Goal: Task Accomplishment & Management: Manage account settings

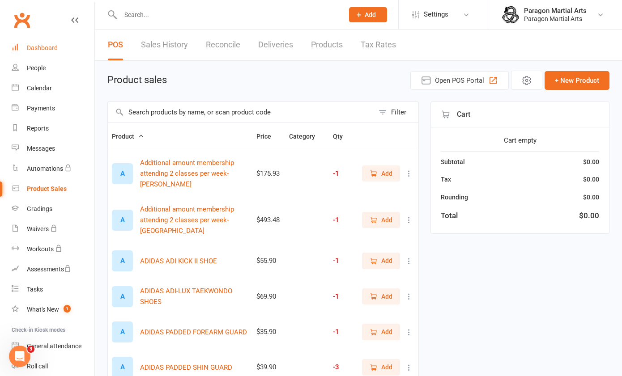
click at [41, 49] on div "Dashboard" at bounding box center [42, 47] width 31 height 7
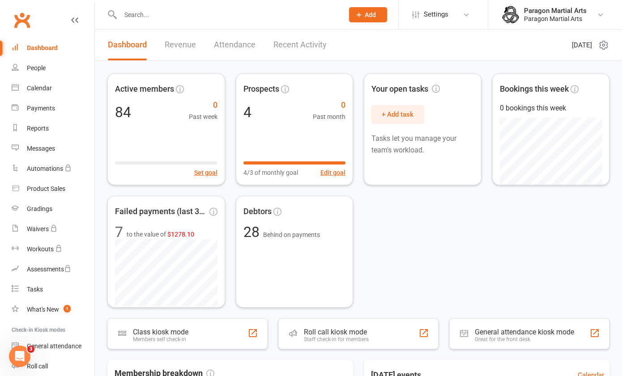
click at [182, 46] on link "Revenue" at bounding box center [180, 45] width 31 height 31
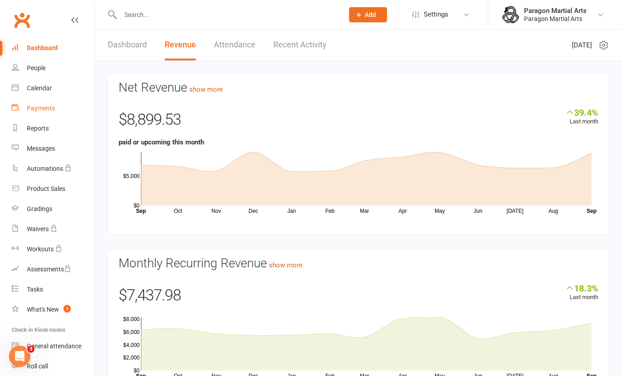
click at [40, 106] on div "Payments" at bounding box center [41, 108] width 28 height 7
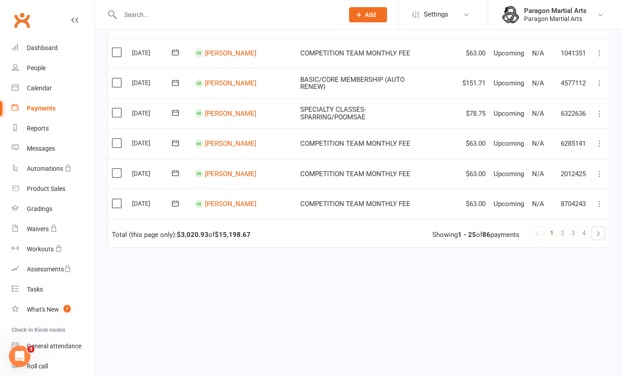
scroll to position [686, 0]
click at [582, 237] on span "4" at bounding box center [584, 233] width 4 height 13
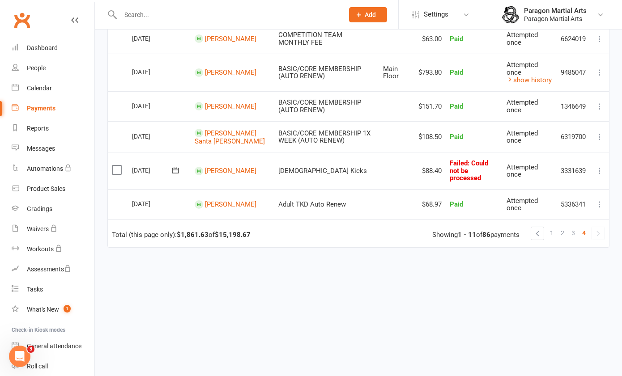
scroll to position [0, 0]
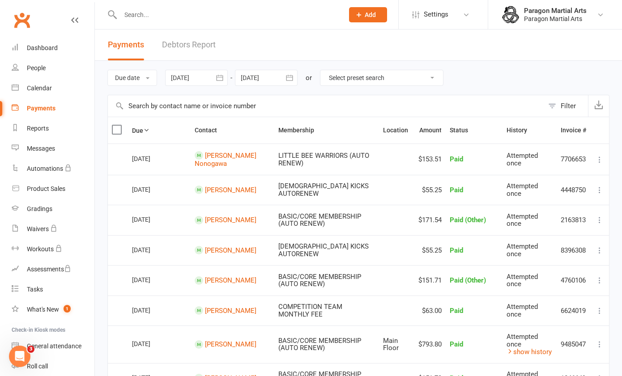
click at [220, 78] on icon "button" at bounding box center [219, 77] width 9 height 9
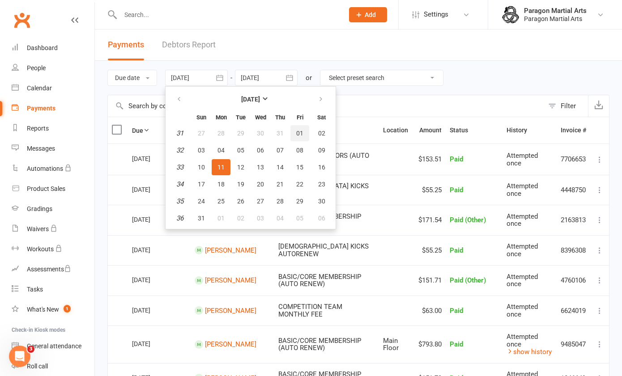
click at [297, 132] on span "01" at bounding box center [299, 133] width 7 height 7
type input "[DATE]"
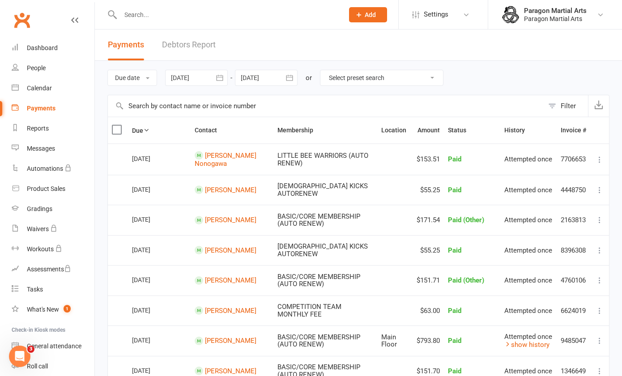
click at [293, 78] on icon "button" at bounding box center [289, 77] width 9 height 9
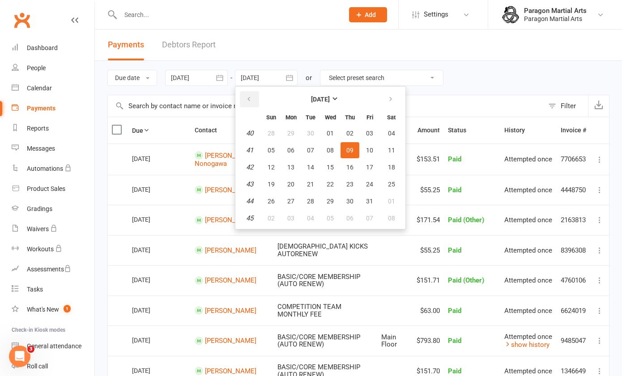
click at [250, 102] on icon "button" at bounding box center [249, 99] width 6 height 7
click at [272, 217] on span "31" at bounding box center [270, 218] width 7 height 7
type input "[DATE]"
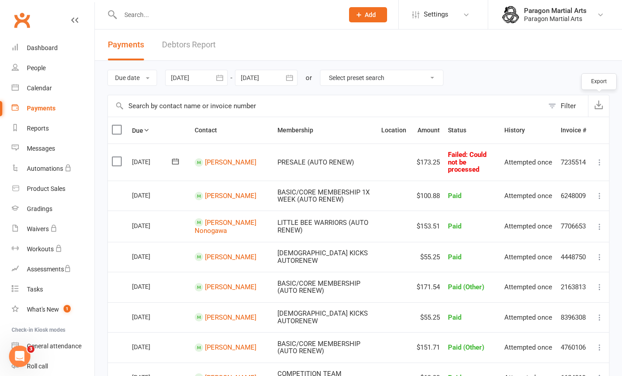
click at [600, 106] on icon "button" at bounding box center [598, 104] width 9 height 9
click at [220, 79] on icon "button" at bounding box center [219, 77] width 9 height 9
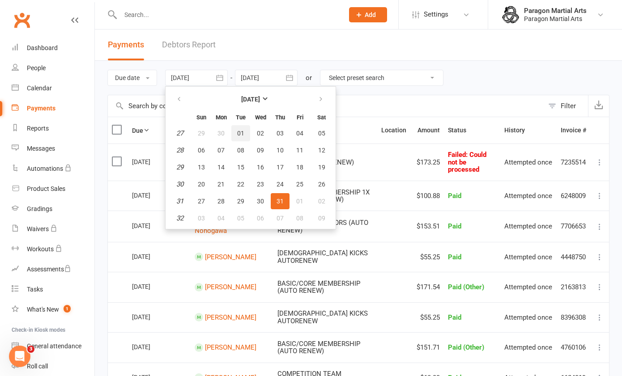
click at [240, 132] on span "01" at bounding box center [240, 133] width 7 height 7
type input "[DATE]"
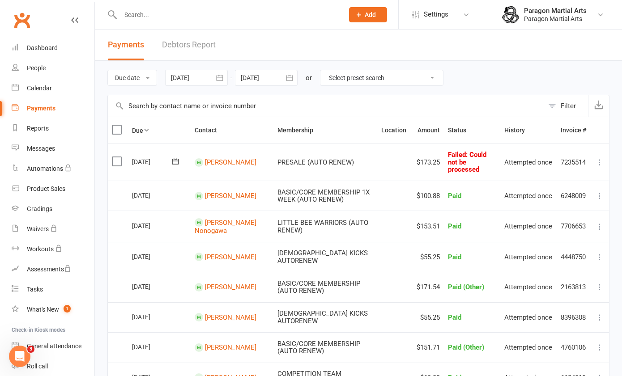
click at [284, 80] on button "button" at bounding box center [289, 78] width 16 height 16
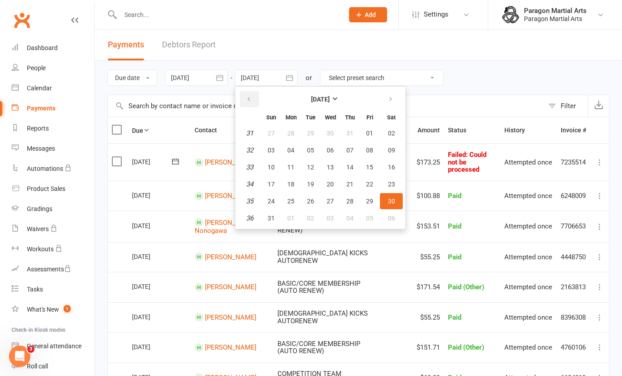
click at [248, 99] on icon "button" at bounding box center [249, 99] width 6 height 7
click at [347, 200] on span "31" at bounding box center [349, 201] width 7 height 7
type input "[DATE]"
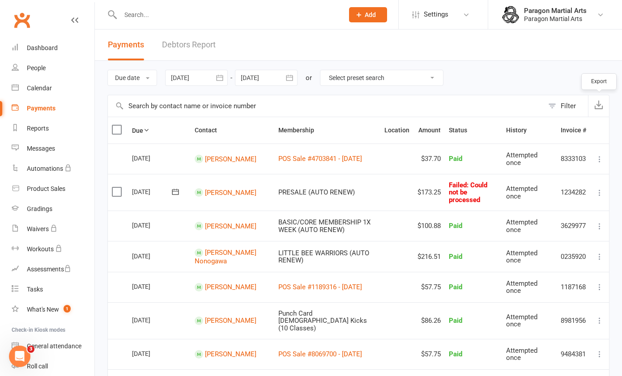
click at [595, 104] on icon "button" at bounding box center [598, 104] width 9 height 9
